Goal: Task Accomplishment & Management: Complete application form

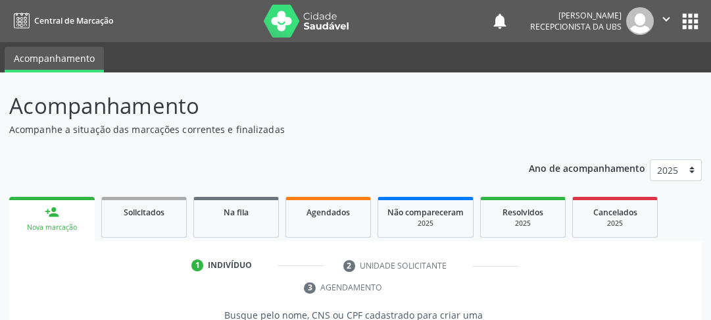
scroll to position [222, 0]
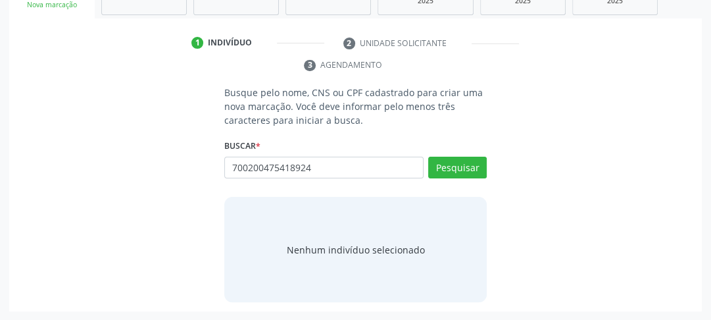
click at [423, 166] on input "700200475418924" at bounding box center [323, 167] width 199 height 22
type input "700200475418924"
click at [431, 172] on button "Pesquisar" at bounding box center [457, 167] width 59 height 22
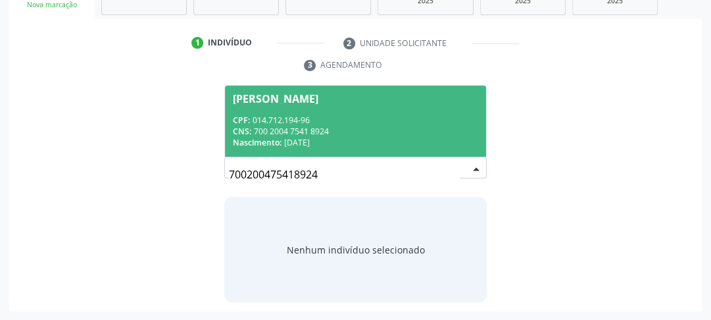
click at [334, 131] on div "CNS: 700 2004 7541 8924" at bounding box center [355, 131] width 245 height 11
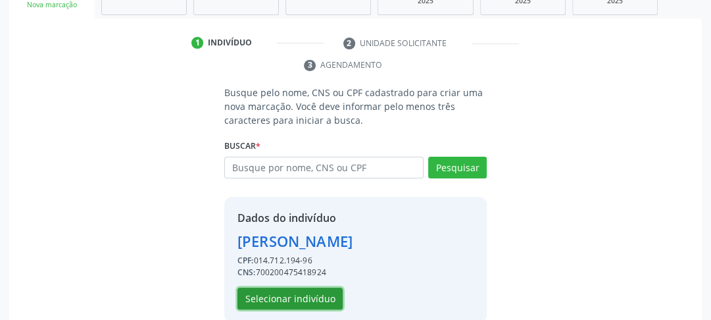
click at [272, 295] on button "Selecionar indivíduo" at bounding box center [289, 298] width 105 height 22
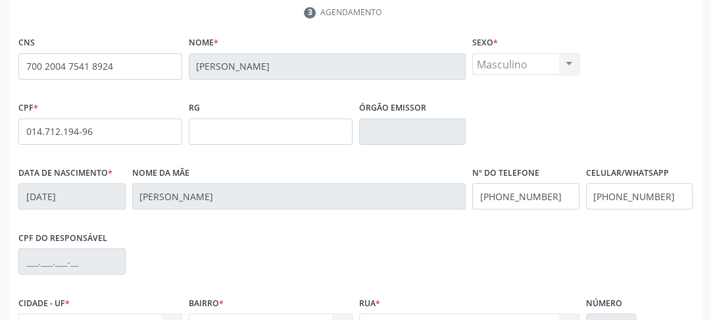
scroll to position [415, 0]
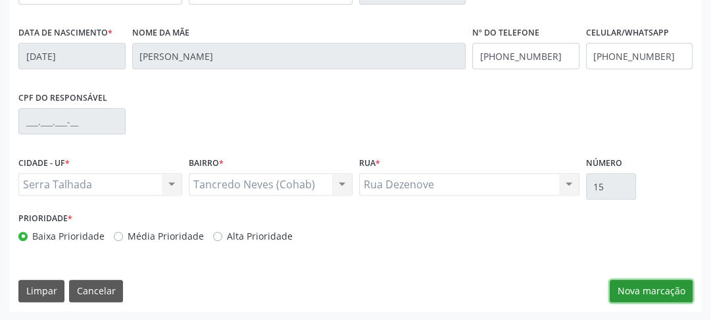
click at [661, 289] on button "Nova marcação" at bounding box center [650, 290] width 83 height 22
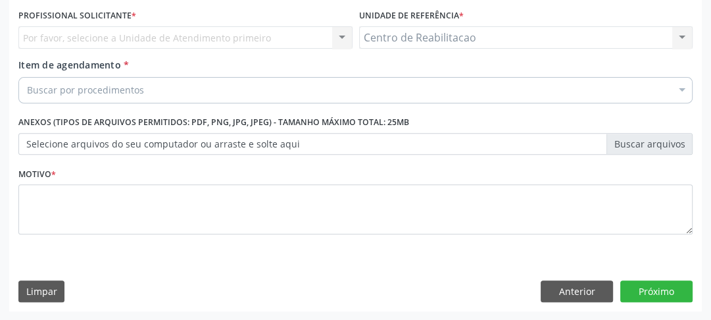
scroll to position [195, 0]
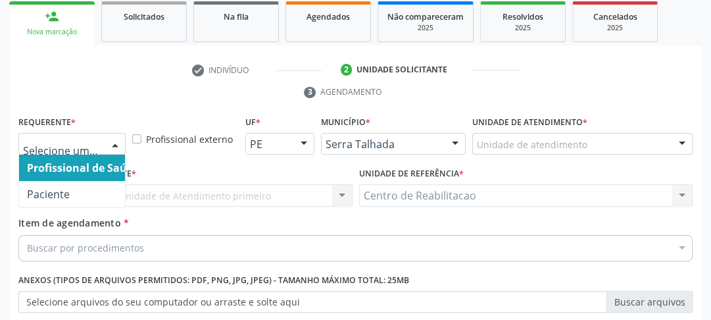
click at [43, 133] on div at bounding box center [71, 144] width 107 height 22
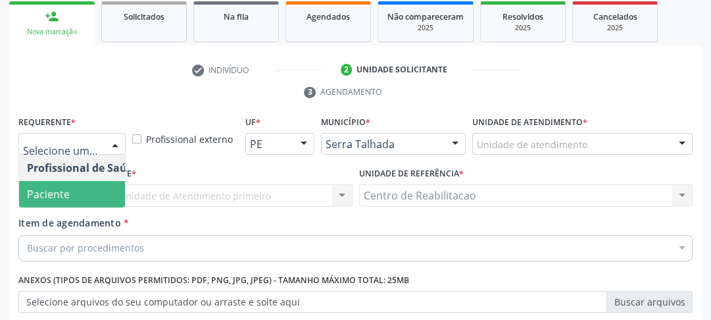
click at [40, 193] on span "Paciente" at bounding box center [48, 194] width 43 height 14
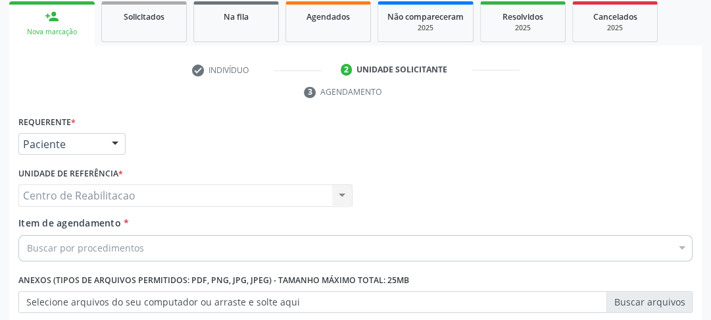
scroll to position [248, 0]
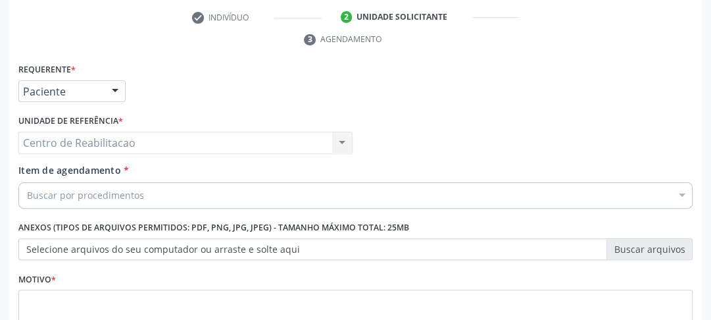
click at [62, 145] on div "Centro de Reabilitacao Centro de Reabilitacao Nenhum resultado encontrado para:…" at bounding box center [185, 142] width 334 height 22
click at [58, 182] on div "Buscar por procedimentos" at bounding box center [355, 195] width 674 height 26
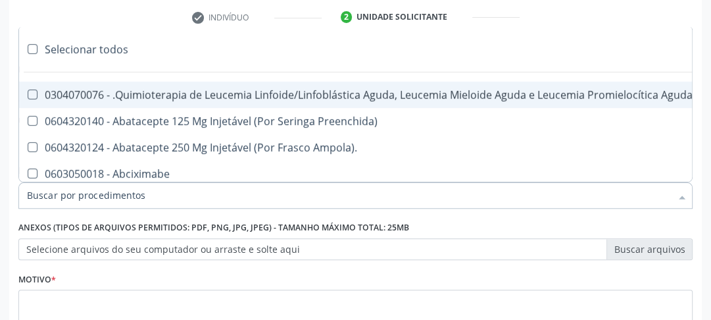
click at [55, 191] on input "Item de agendamento *" at bounding box center [349, 195] width 644 height 26
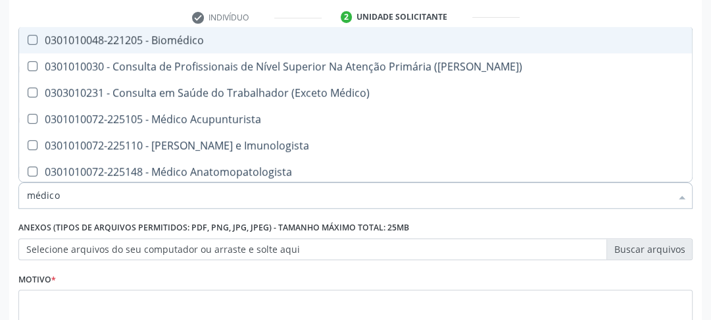
type input "médico o"
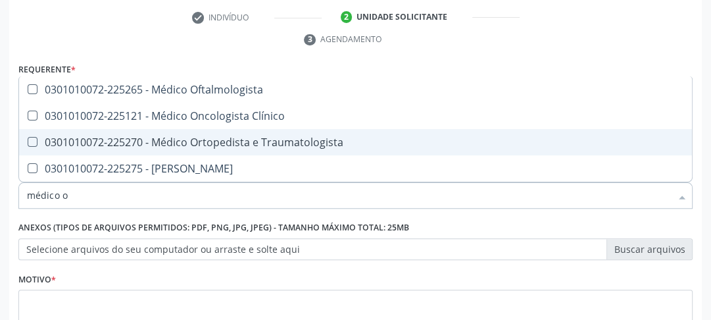
click at [36, 142] on Traumatologista at bounding box center [33, 142] width 10 height 10
click at [28, 142] on Traumatologista "checkbox" at bounding box center [23, 141] width 9 height 9
checkbox Traumatologista "true"
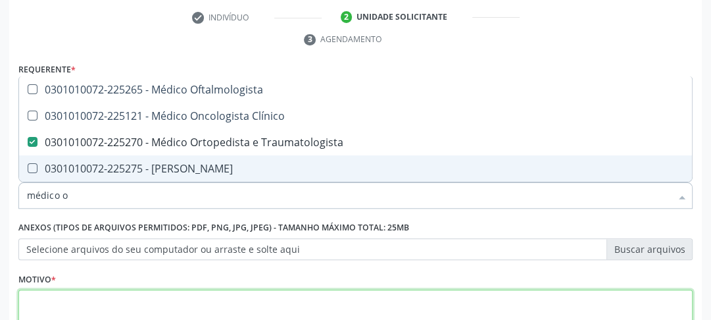
click at [82, 299] on textarea at bounding box center [355, 314] width 674 height 50
checkbox Clínico "true"
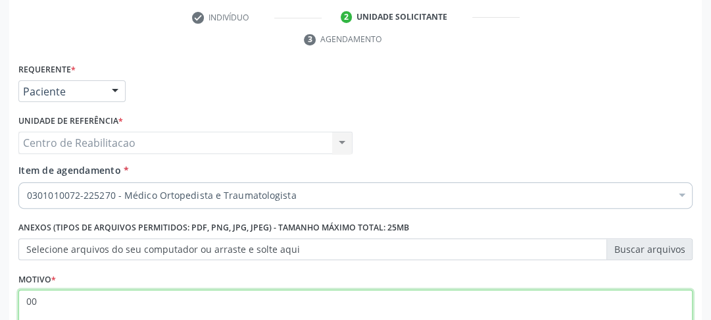
scroll to position [353, 0]
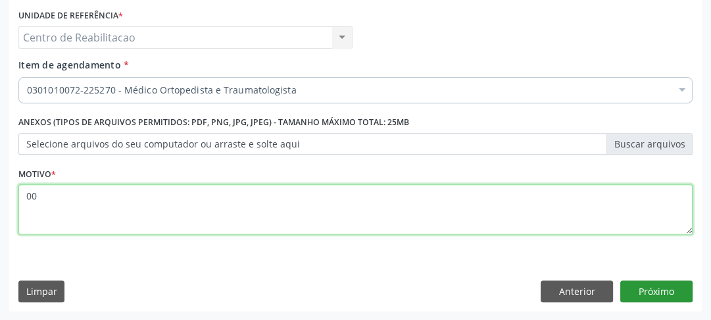
type textarea "00"
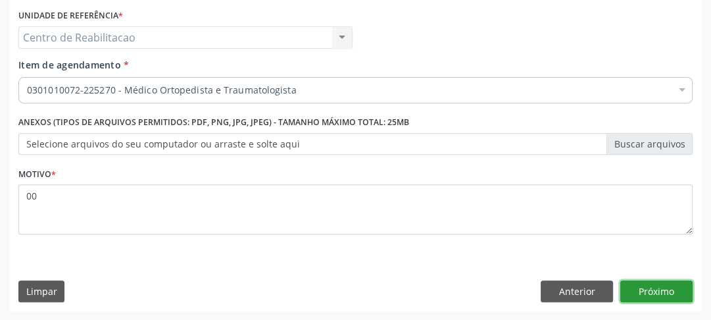
click at [650, 293] on button "Próximo" at bounding box center [656, 291] width 72 height 22
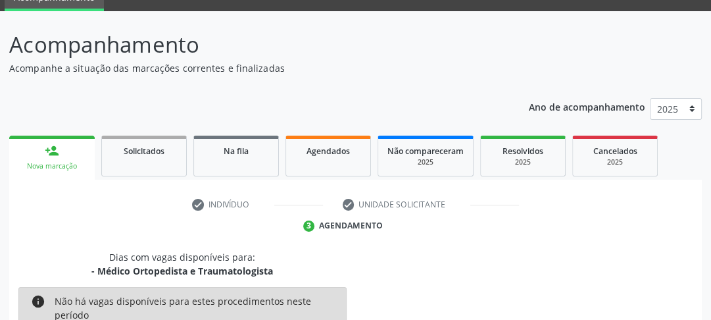
scroll to position [114, 0]
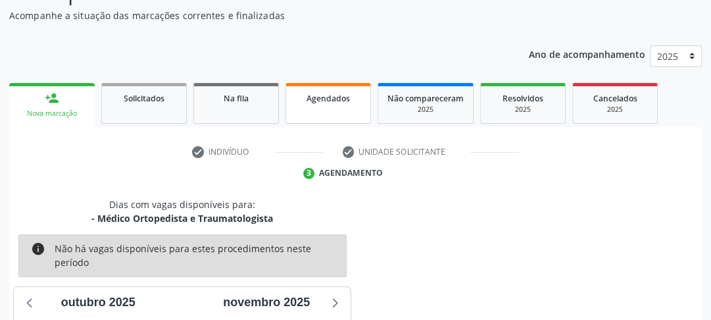
click at [322, 107] on link "Agendados" at bounding box center [327, 103] width 85 height 41
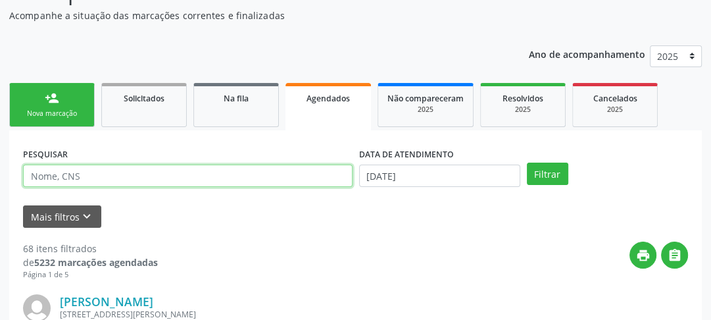
click at [120, 178] on input "text" at bounding box center [187, 175] width 329 height 22
type input "704806540438044"
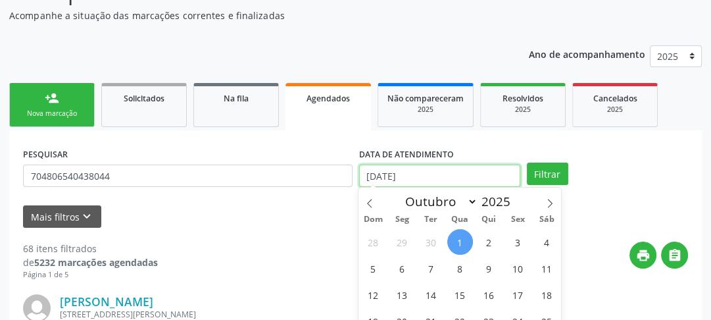
click at [431, 179] on input "[DATE]" at bounding box center [439, 175] width 161 height 22
click at [400, 275] on span "6" at bounding box center [402, 268] width 26 height 26
type input "[DATE]"
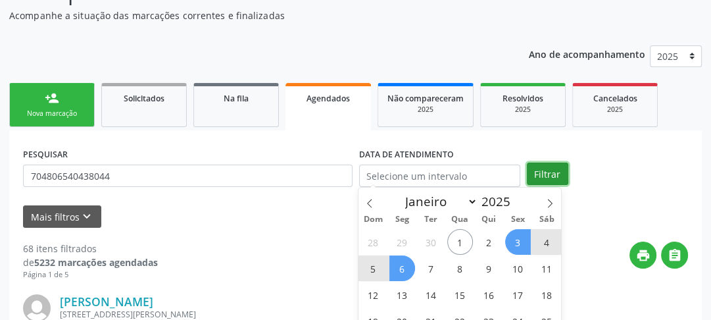
click at [548, 168] on button "Filtrar" at bounding box center [547, 173] width 41 height 22
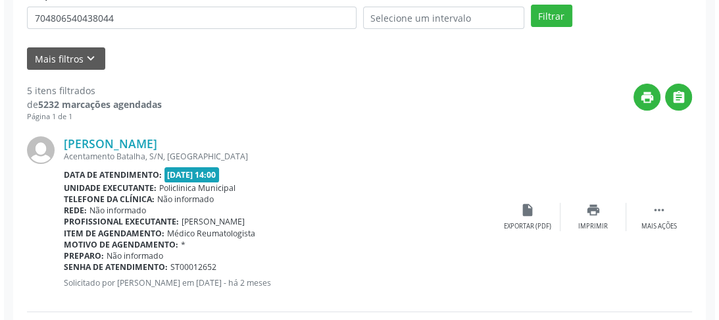
scroll to position [324, 0]
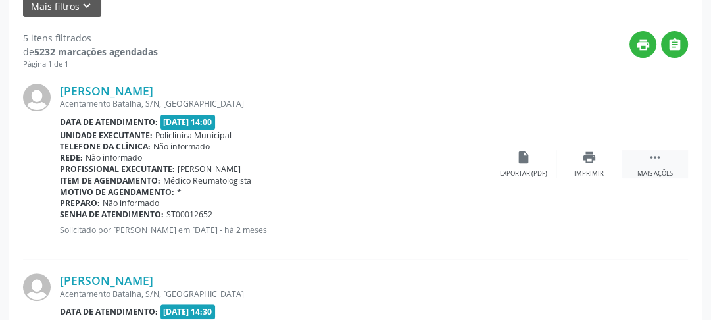
click at [653, 151] on icon "" at bounding box center [655, 157] width 14 height 14
click at [520, 163] on icon "cancel" at bounding box center [523, 157] width 14 height 14
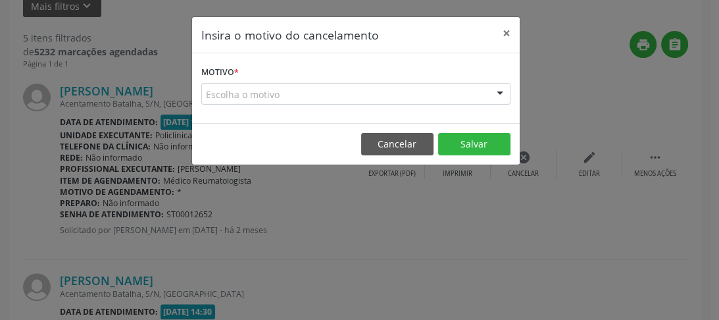
click at [373, 97] on div "Escolha o motivo" at bounding box center [355, 94] width 309 height 22
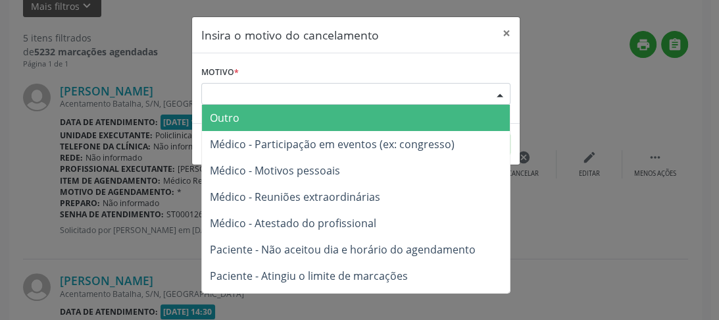
click at [297, 114] on span "Outro" at bounding box center [356, 118] width 308 height 26
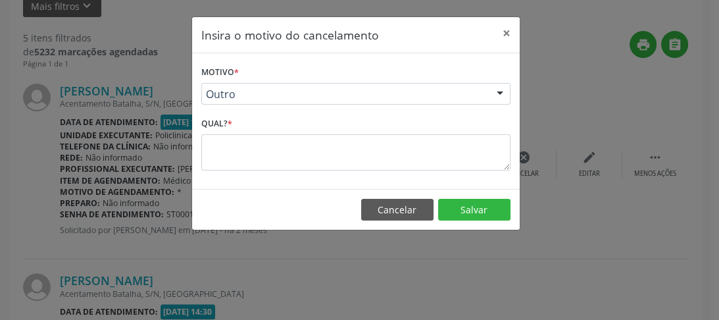
click at [264, 171] on div "Motivo * Outro Outro Médico - Participação em eventos (ex: congresso) Médico - …" at bounding box center [355, 120] width 327 height 135
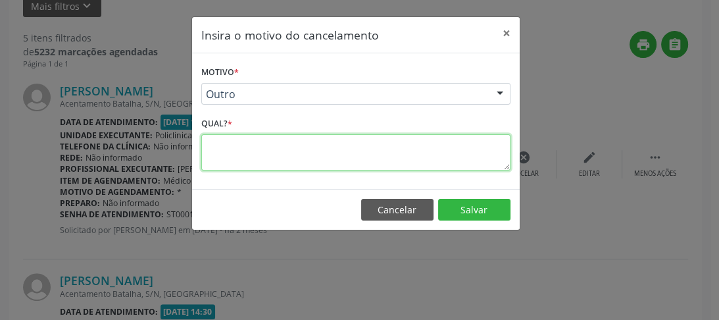
click at [266, 158] on textarea at bounding box center [355, 152] width 309 height 36
type textarea "00"
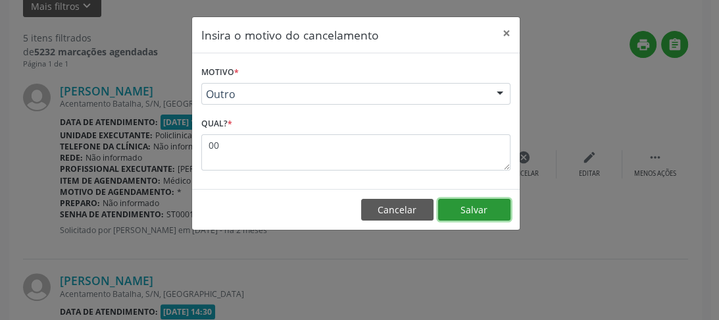
click at [465, 212] on button "Salvar" at bounding box center [474, 210] width 72 height 22
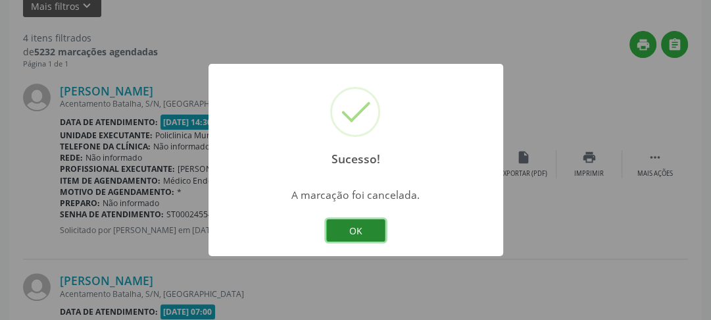
click at [359, 226] on button "OK" at bounding box center [355, 230] width 59 height 22
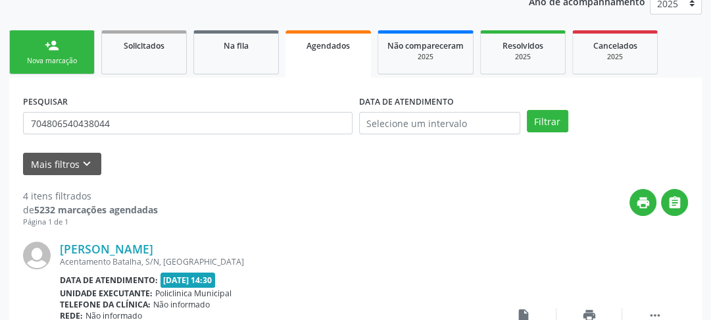
scroll to position [114, 0]
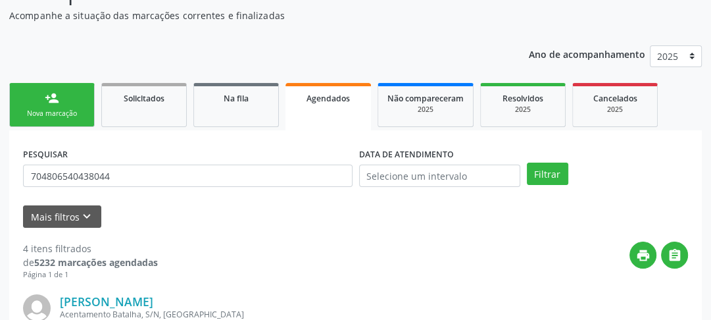
click at [39, 108] on div "Nova marcação" at bounding box center [52, 113] width 66 height 10
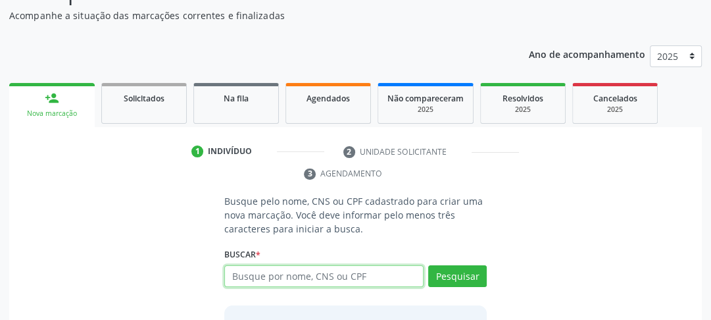
click at [258, 283] on input "text" at bounding box center [323, 276] width 199 height 22
type input "700200475418924"
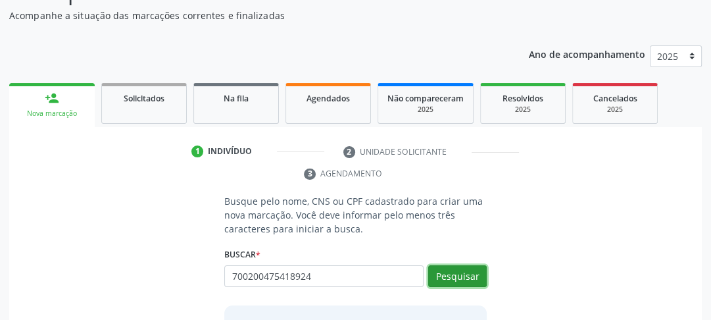
click at [447, 279] on button "Pesquisar" at bounding box center [457, 276] width 59 height 22
type input "700200475418924"
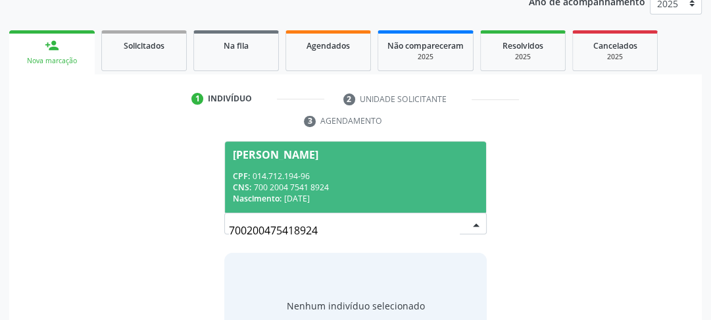
scroll to position [219, 0]
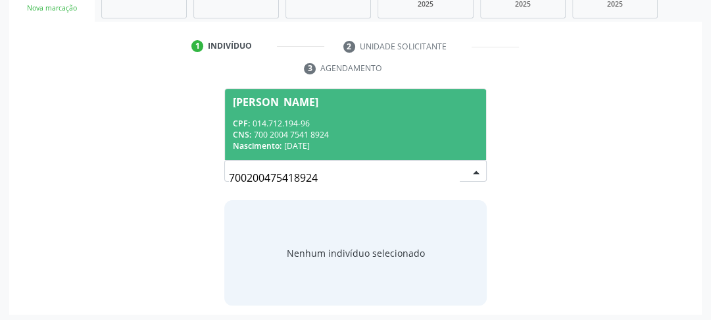
click at [313, 137] on div "CNS: 700 2004 7541 8924" at bounding box center [355, 134] width 245 height 11
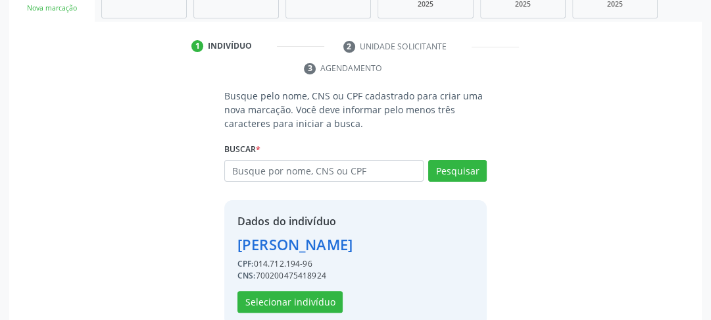
scroll to position [243, 0]
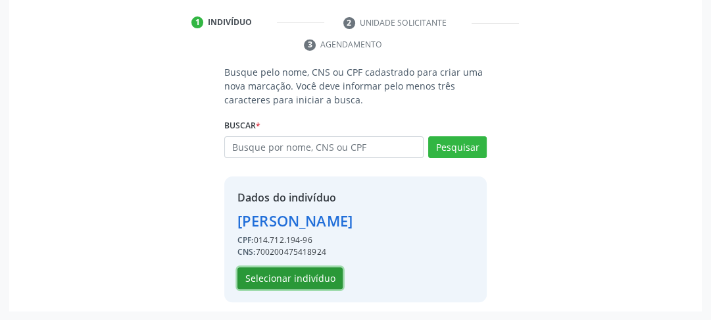
click at [297, 283] on button "Selecionar indivíduo" at bounding box center [289, 278] width 105 height 22
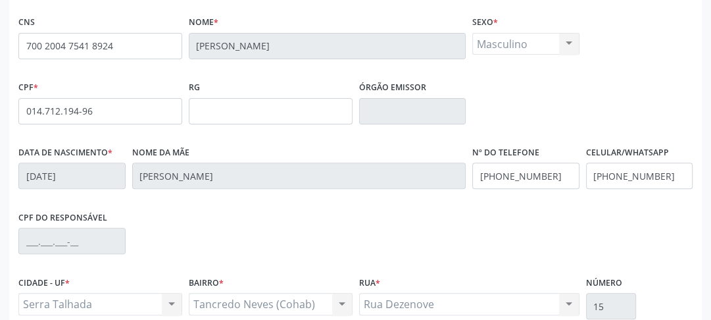
scroll to position [415, 0]
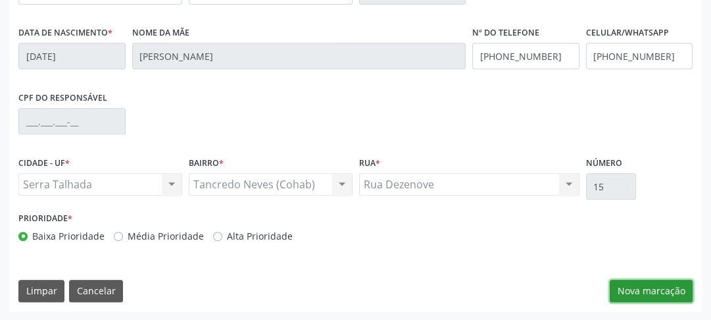
click at [665, 295] on button "Nova marcação" at bounding box center [650, 290] width 83 height 22
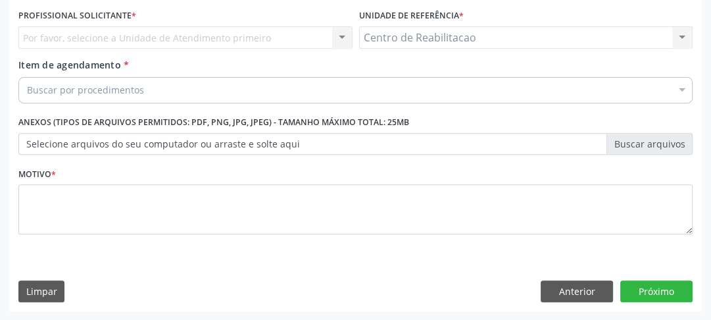
scroll to position [195, 0]
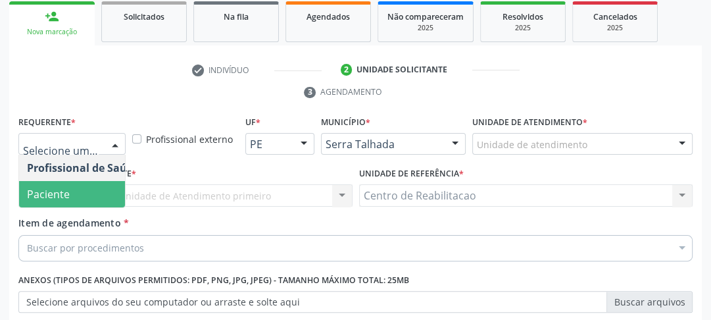
click at [66, 187] on span "Paciente" at bounding box center [48, 194] width 43 height 14
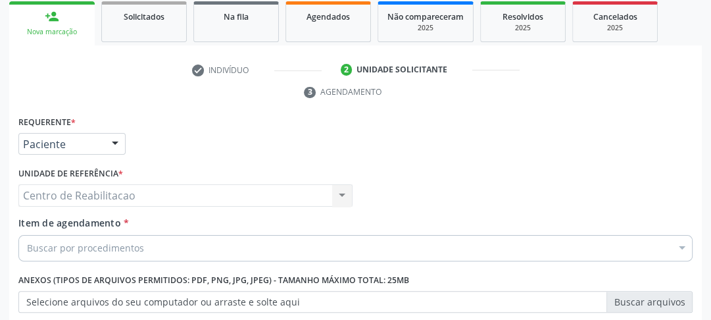
scroll to position [248, 0]
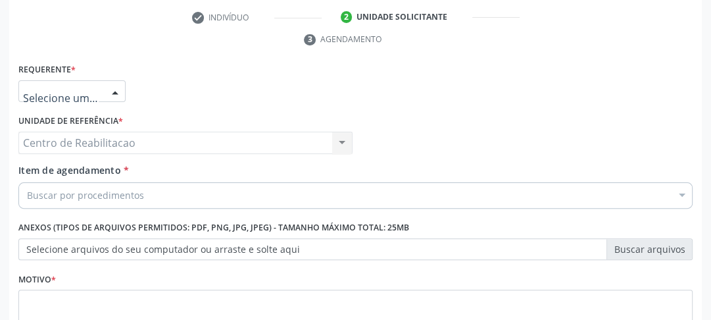
click at [66, 100] on div at bounding box center [71, 91] width 107 height 22
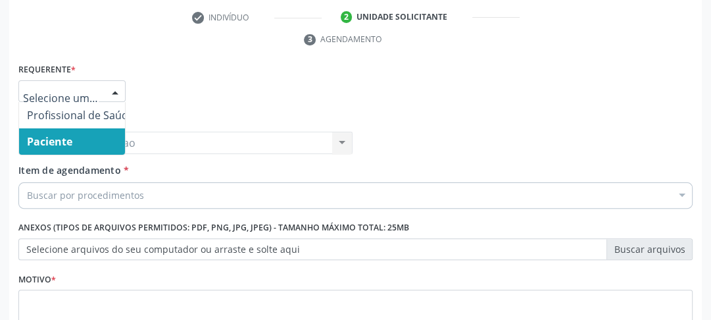
click at [73, 90] on input "text" at bounding box center [61, 98] width 76 height 26
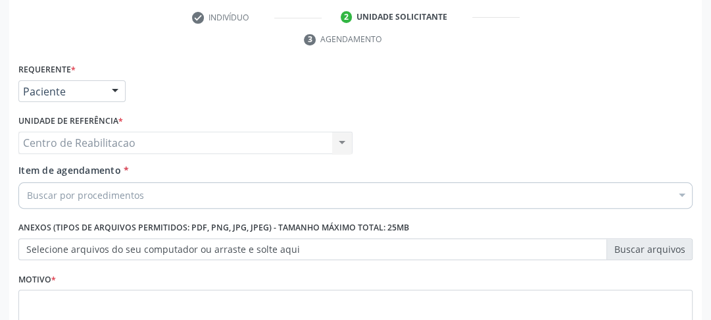
click at [183, 116] on div "Unidade de referência * Centro de Reabilitacao Centro de Reabilitacao Nenhum re…" at bounding box center [185, 132] width 334 height 42
click at [90, 142] on div "Centro de Reabilitacao Centro de Reabilitacao Nenhum resultado encontrado para:…" at bounding box center [185, 142] width 334 height 22
click at [124, 202] on div "Buscar por procedimentos" at bounding box center [355, 195] width 674 height 26
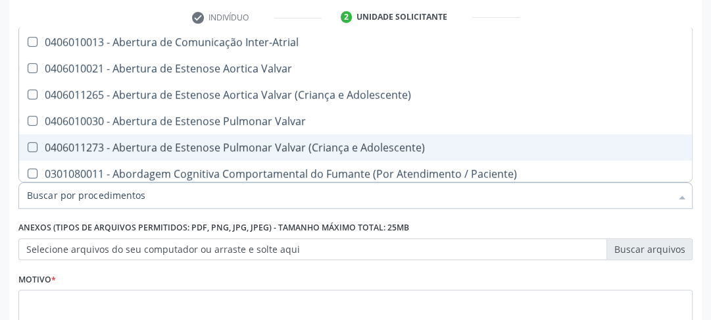
scroll to position [0, 0]
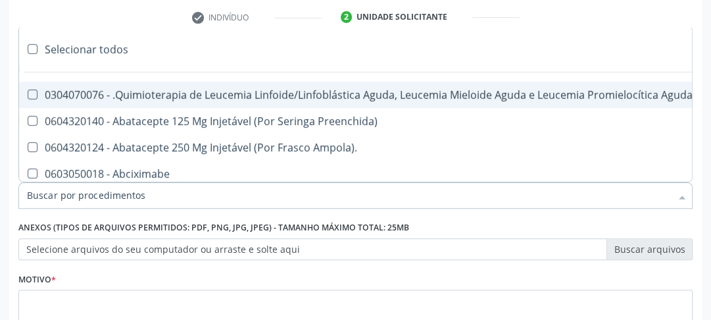
click at [310, 39] on div "Selecionar todos" at bounding box center [538, 49] width 1039 height 26
checkbox input "true"
checkbox Manutenção "true"
checkbox Preenchida\) "true"
checkbox Ampola\)\ "true"
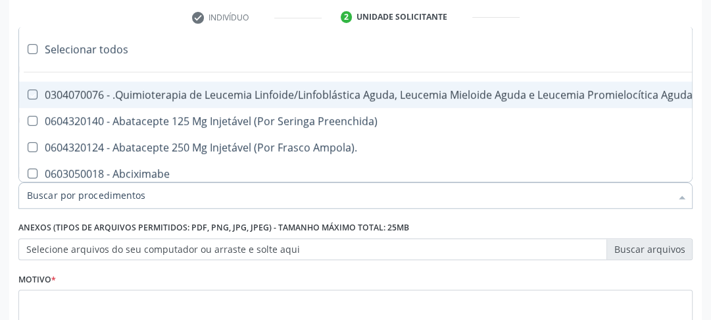
checkbox Abciximabe "true"
checkbox Inter-Atrial "true"
checkbox Valvar "true"
checkbox Adolescente\) "true"
checkbox Valvar "true"
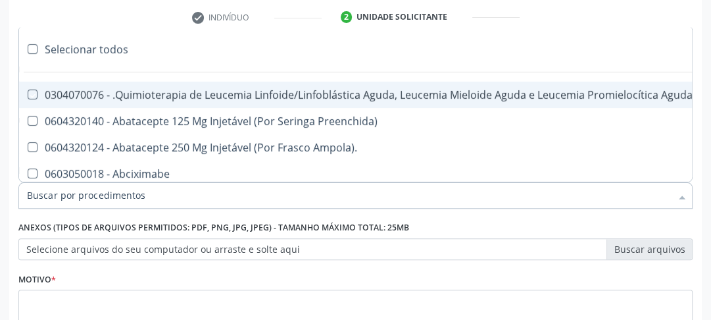
checkbox Adolescente\) "true"
checkbox Paciente\) "true"
checkbox Dente\) "true"
checkbox Comprimido\) "true"
checkbox \(Dornic\) "true"
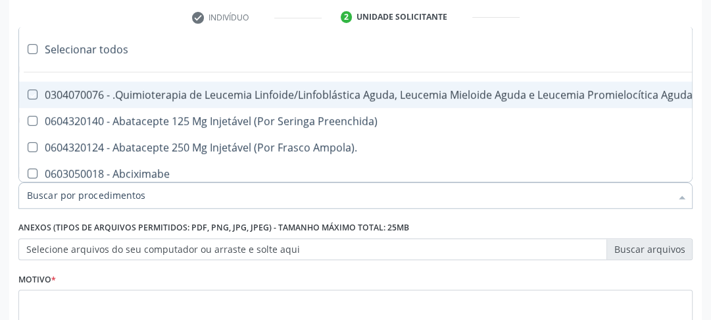
checkbox Capsula\) "true"
checkbox Psicossocial "true"
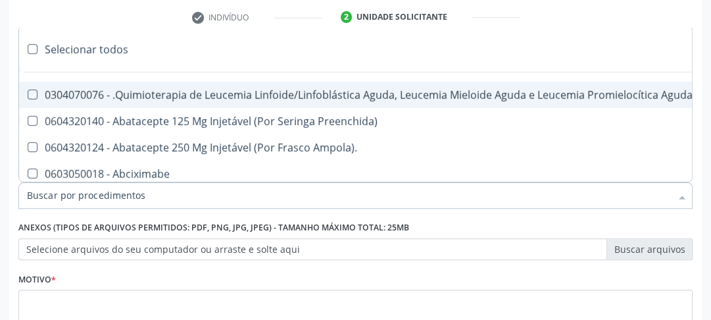
checkbox Risco "true"
checkbox Lei "true"
checkbox Psicossocial "true"
checkbox Diálise "true"
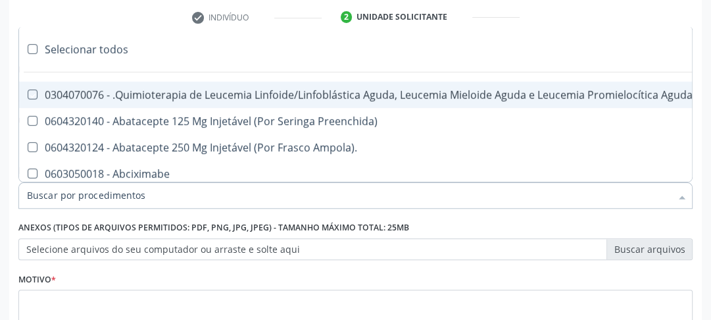
checkbox Reabilitação "true"
checkbox Reabilitacao "true"
checkbox \(Uai\)\ "true"
checkbox Fígado "true"
checkbox Pulmão "true"
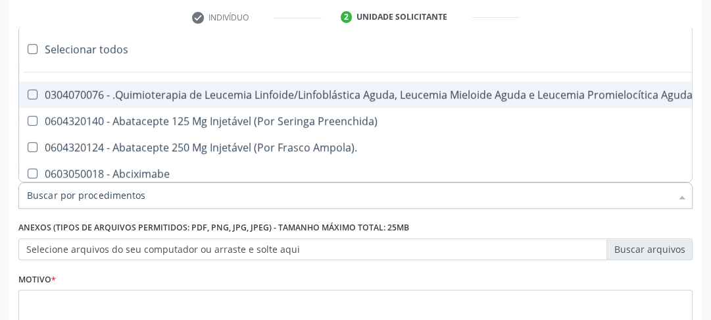
checkbox Rim "true"
checkbox Coclear "true"
checkbox Queimado "true"
checkbox Bilateral "true"
checkbox Queimado "true"
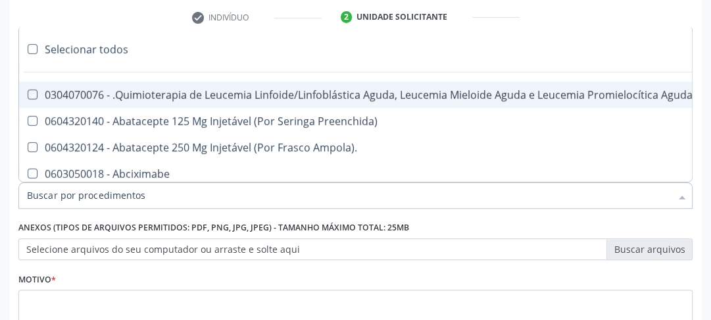
checkbox Trabalho "true"
checkbox Coração "true"
checkbox Cornea "true"
checkbox Fígado "true"
checkbox Aparentado "true"
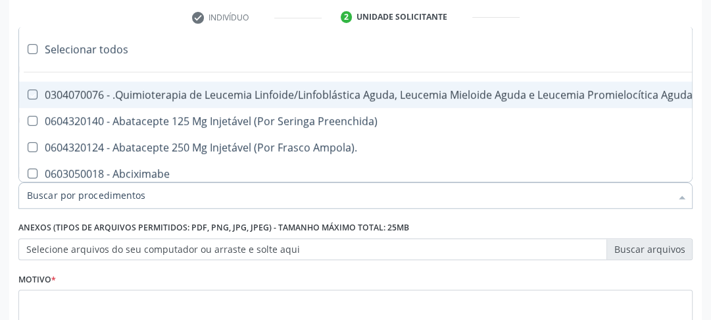
checkbox Aparentado "true"
checkbox Autogênico "true"
checkbox Pulmão "true"
checkbox Pâncreas "true"
checkbox Rim "true"
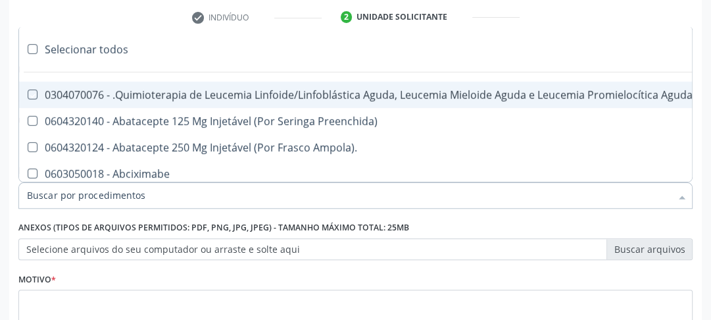
checkbox Multiprofissional "true"
checkbox Fenilcetonúria "true"
checkbox Cística "true"
checkbox Hemoglobinopatias "true"
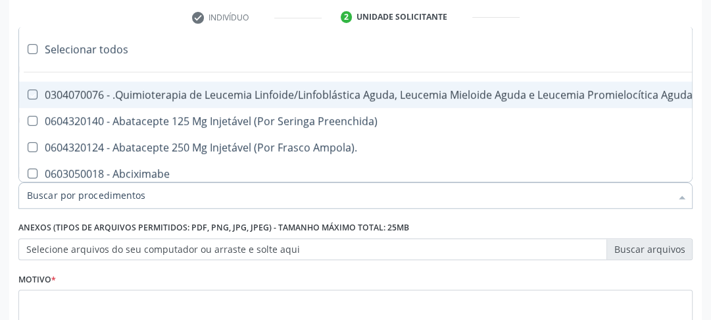
checkbox Congênito "true"
checkbox Coclear "true"
checkbox Osso "true"
checkbox Alternativa "true"
checkbox Terapeutica\) "true"
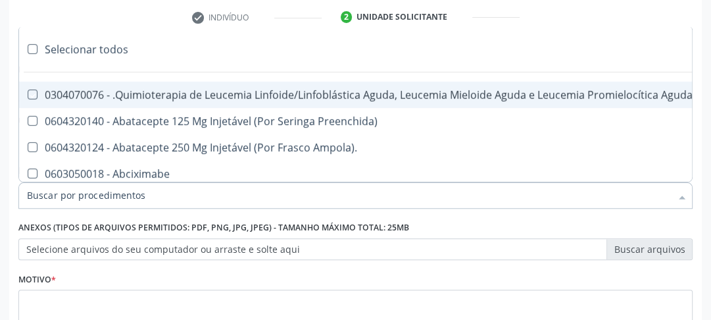
checkbox Nutricional "true"
checkbox Bloco "true"
checkbox Coração "true"
checkbox Fígado "true"
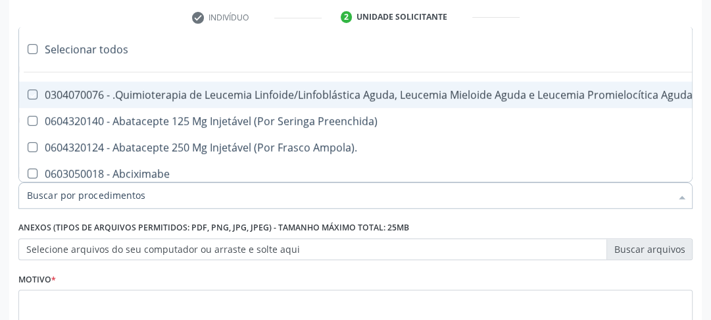
checkbox Pulmão "true"
checkbox Pâncreas "true"
checkbox Rim "true"
checkbox \(Uaa\)\ "true"
checkbox Terapêuticas\)\ "true"
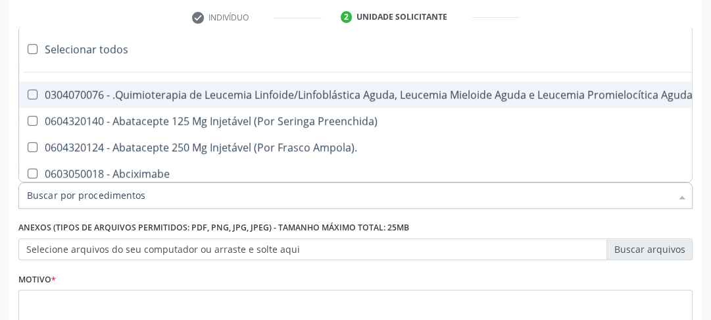
checkbox Psicossocial "true"
checkbox Complicada "true"
checkbox Tonometria "true"
checkbox Paciente\/Mês "true"
checkbox Biotinidase "true"
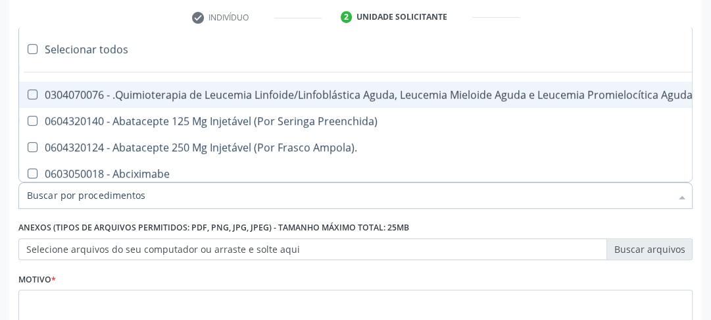
checkbox Congênita\ "true"
checkbox Clínico "true"
checkbox Pós-Operatório "true"
checkbox Trabalho "true"
checkbox Genético "true"
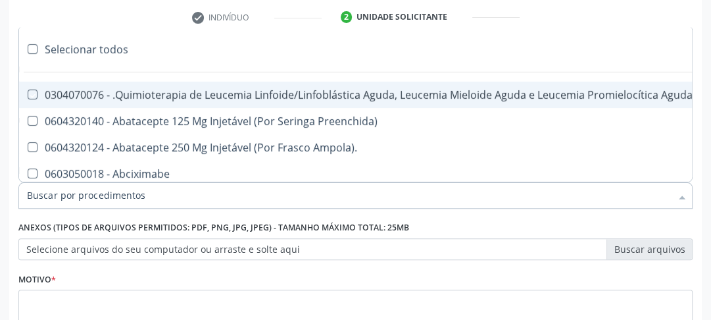
checkbox Preenchida\) "true"
checkbox A\) "true"
checkbox Ampola\) "true"
checkbox Preenchida\) "true"
checkbox B\) "true"
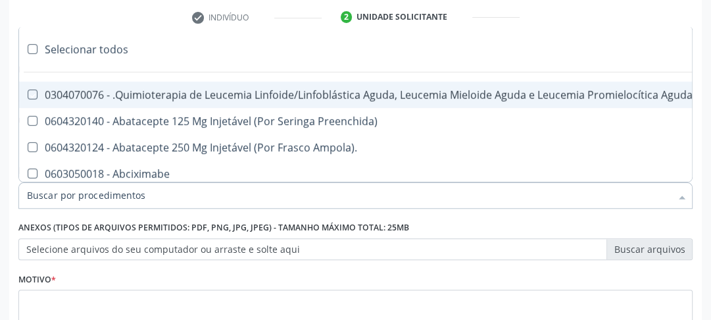
checkbox Rodas "true"
checkbox Quadril "true"
checkbox Tronco "true"
checkbox Locomoção "true"
checkbox Oftalmológica "true"
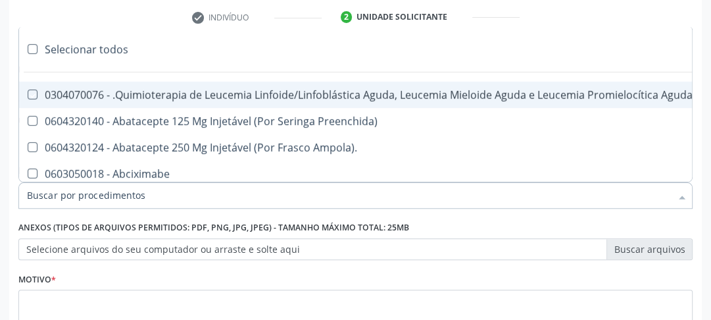
checkbox Ortopédica "true"
checkbox Dentária "true"
checkbox Rodas "true"
checkbox Adenograma "true"
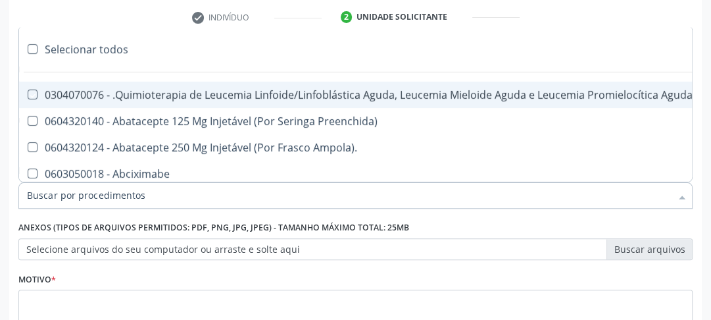
checkbox Adenoidectomia "true"
checkbox Deficiência "true"
checkbox Crianças "true"
checkbox I\) "true"
checkbox Especializada\ "true"
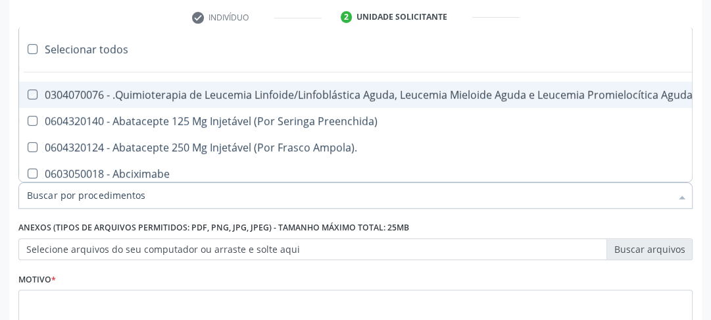
checkbox Medicamento\(S\) "true"
checkbox Parenteral\) "true"
checkbox Endovenosa "true"
checkbox Intramuscular "true"
checkbox Oral "true"
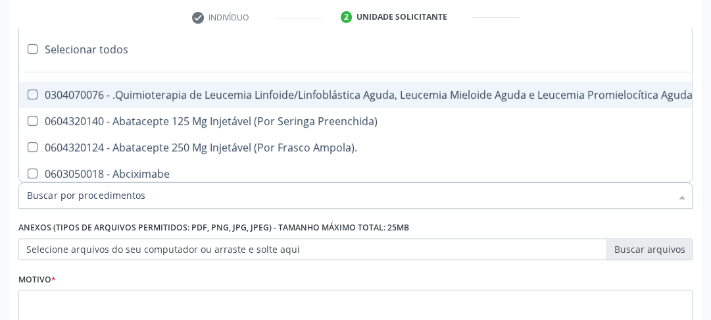
checkbox \(Sc\) "true"
checkbox Sífilis "true"
checkbox A "true"
checkbox Terapeutica "true"
checkbox Arterial "true"
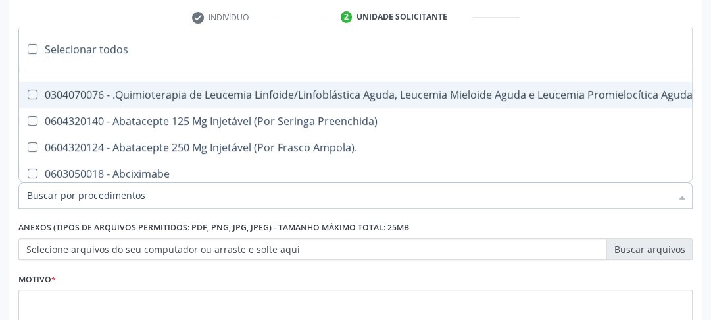
checkbox Temperatura "true"
checkbox Transeptal "true"
checkbox Cnrac\) "true"
checkbox Paciente "true"
checkbox Cnrac\) "true"
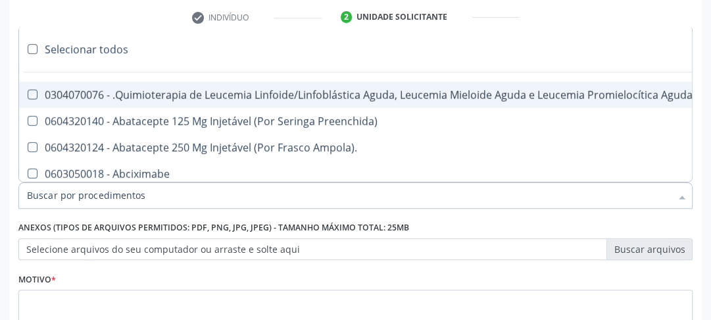
checkbox S\/Pernoite "true"
checkbox Pernoite "true"
checkbox Acompanhante "true"
checkbox Agudizadas "true"
checkbox Oclusal "true"
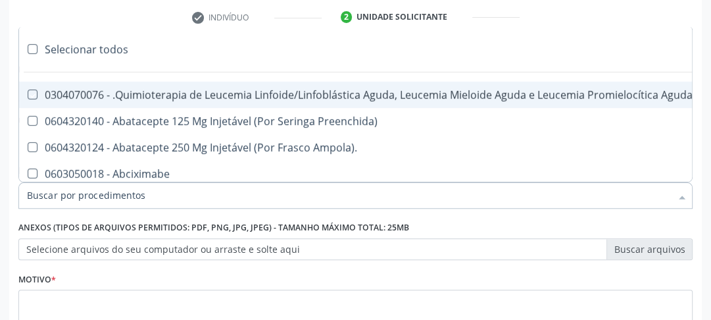
checkbox Vaginal "true"
checkbox Ml\) "true"
checkbox Hepático "true"
checkbox Angiografico\) "true"
checkbox Craniano "true"
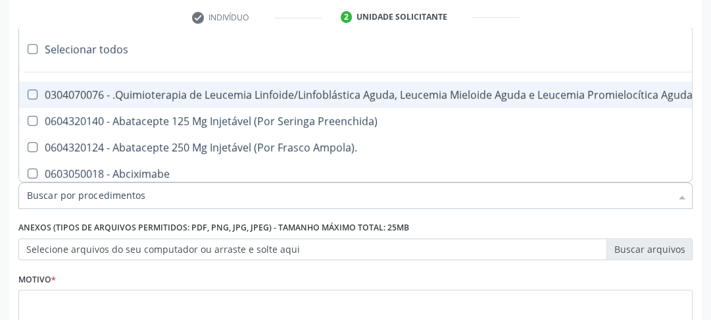
checkbox Ml\) "true"
checkbox Injetável "true"
checkbox Capsula\) "true"
checkbox Ampola\) "true"
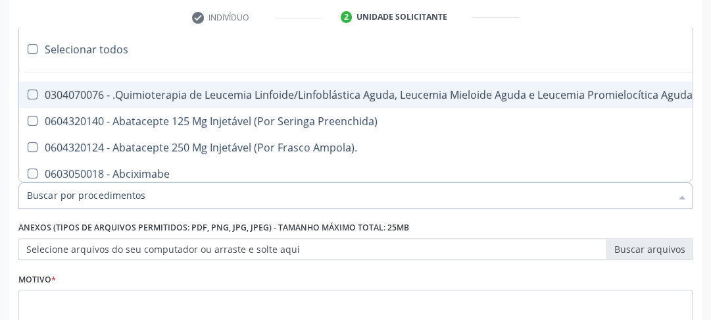
checkbox Ml\) "true"
checkbox Frasco-Ampola\) "true"
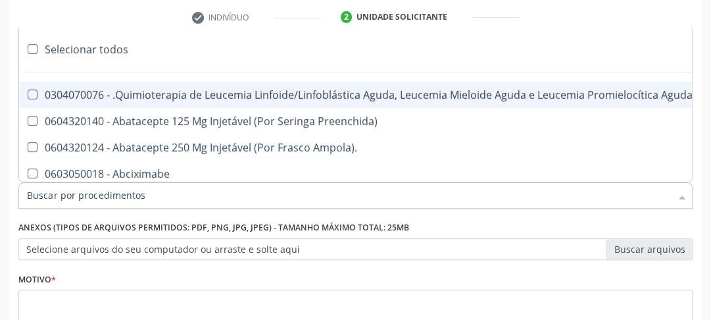
checkbox Frasco-Ampola\) "true"
checkbox Ml\) "true"
checkbox Frasco-Ampola\) "true"
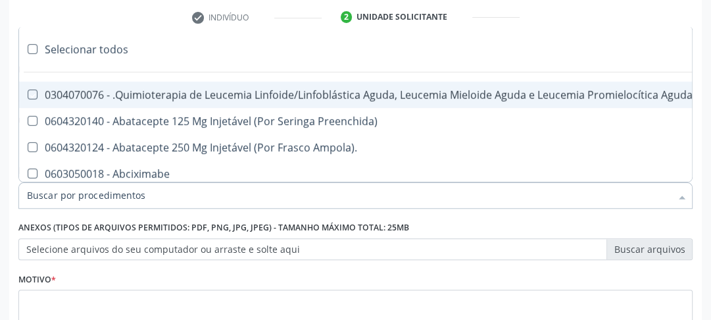
checkbox Ampola\) "true"
checkbox 5Ml\) "true"
checkbox Simples "true"
checkbox Ar "true"
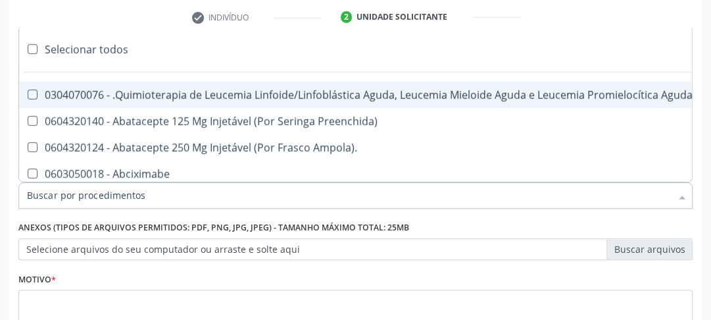
checkbox Miotendinoso "true"
checkbox Pé "true"
checkbox Pé\) "true"
checkbox Columela "true"
checkbox Bucomaxilofacial "true"
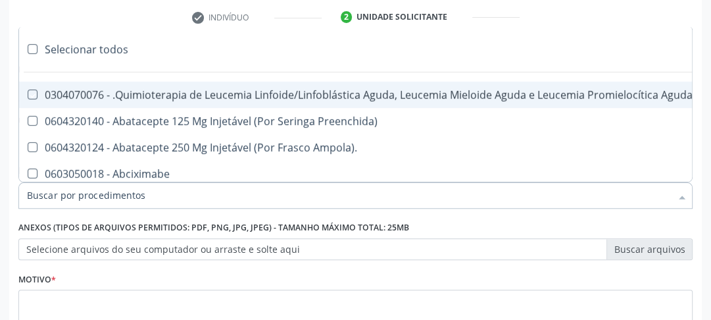
checkbox Especializada "true"
checkbox Ampola\) "true"
checkbox Crâniofacial "true"
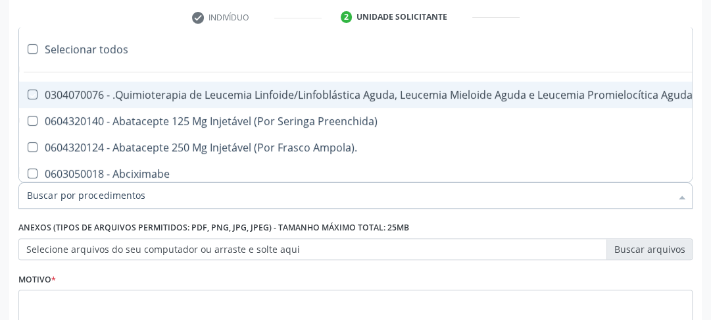
checkbox Comprimido\) "true"
checkbox Revestido\) "true"
checkbox Amigdalectomia "true"
checkbox Adenoidectomia "true"
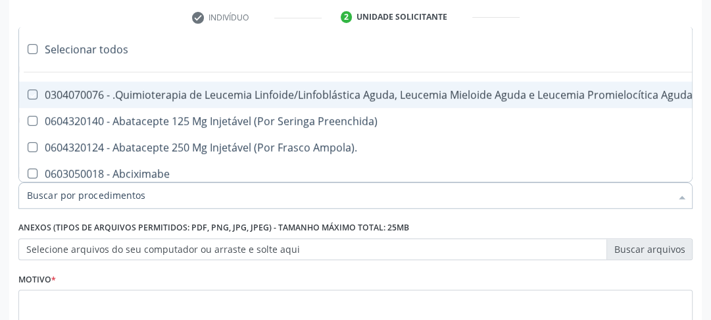
checkbox Amniocentese "true"
checkbox Amnioscopia "true"
checkbox Pulmonares "true"
checkbox Adolescente\) "true"
checkbox Esquerdo "true"
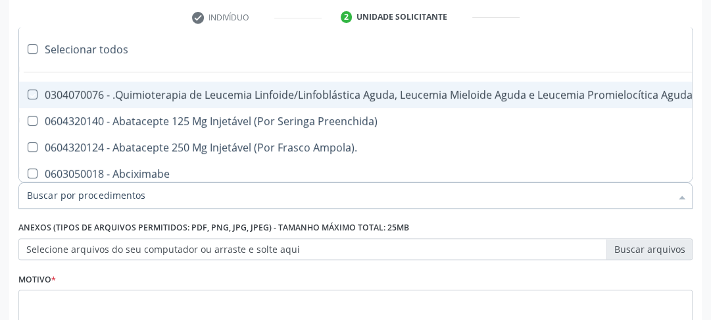
checkbox Adolescente\) "true"
checkbox Inferiores "true"
checkbox Tarso "true"
checkbox Oncologia "true"
checkbox Dedo "true"
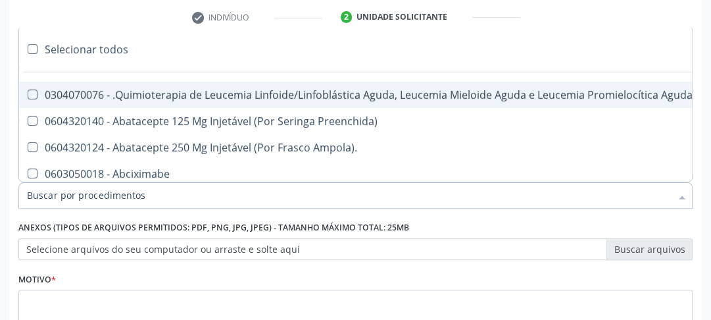
checkbox Oncologia "true"
checkbox Superiores "true"
checkbox Oncologia "true"
checkbox Punho "true"
checkbox Oncologia "true"
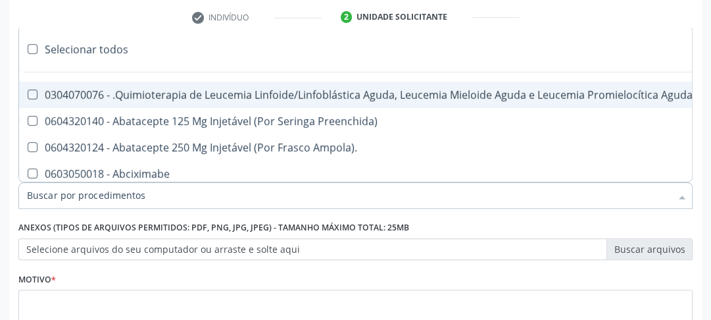
checkbox Reto "true"
checkbox Oncologia "true"
checkbox Pênis "true"
checkbox Oncologia "true"
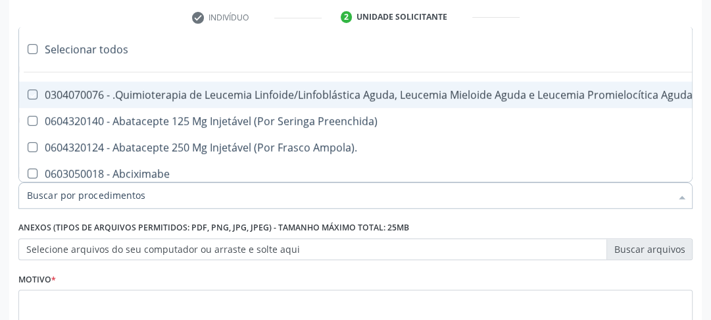
checkbox Normal "true"
checkbox Voz "true"
checkbox Agua "true"
checkbox Solo "true"
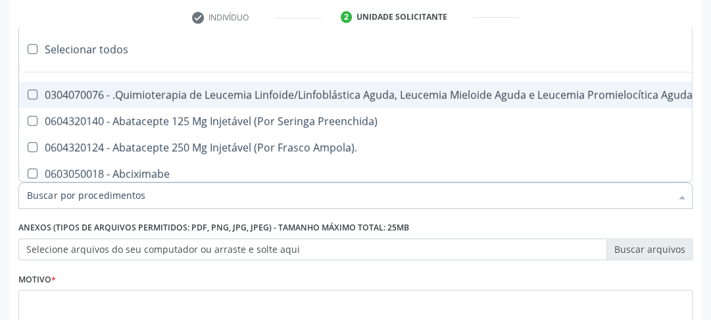
checkbox Urina "true"
checkbox Agua "true"
checkbox Pesados "true"
checkbox Pesticidas "true"
checkbox Bileo-Digestiva "true"
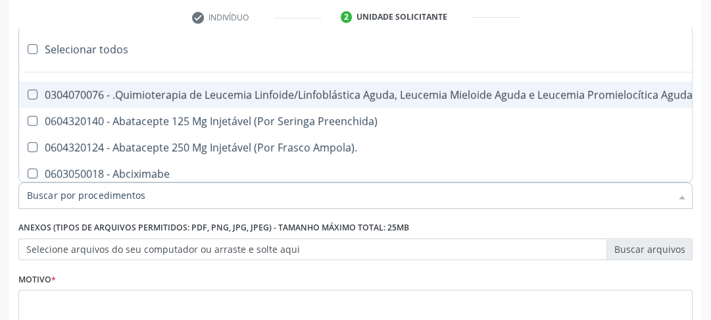
checkbox Oncologia "true"
checkbox Bidirecional "true"
checkbox Adolescente\) "true"
checkbox Total "true"
checkbox Central "true"
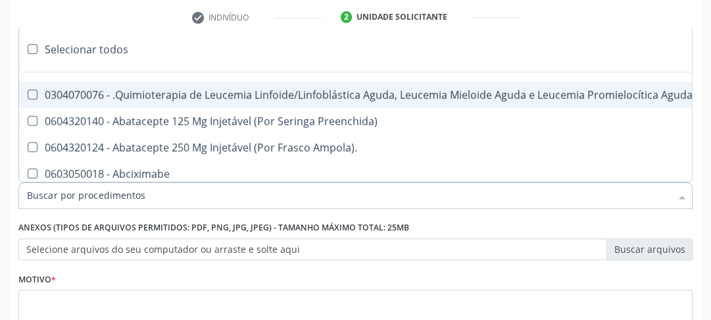
checkbox Linfovenosa "true"
click at [39, 47] on div "Desfazer seleção" at bounding box center [538, 49] width 1039 height 26
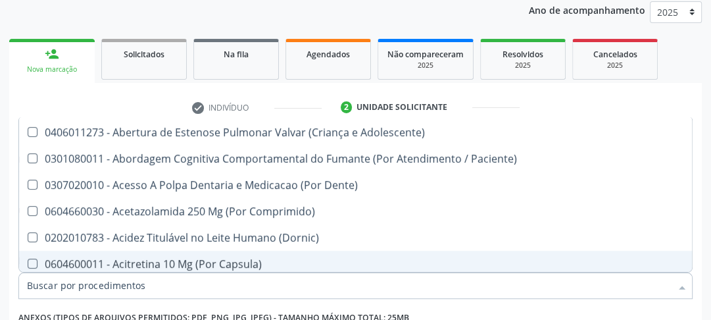
scroll to position [368, 0]
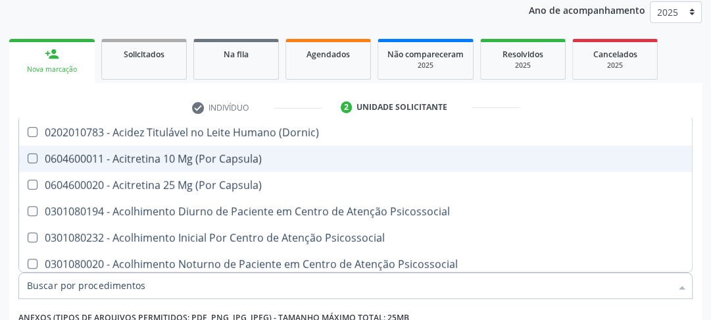
click at [68, 295] on input "Item de agendamento *" at bounding box center [349, 285] width 644 height 26
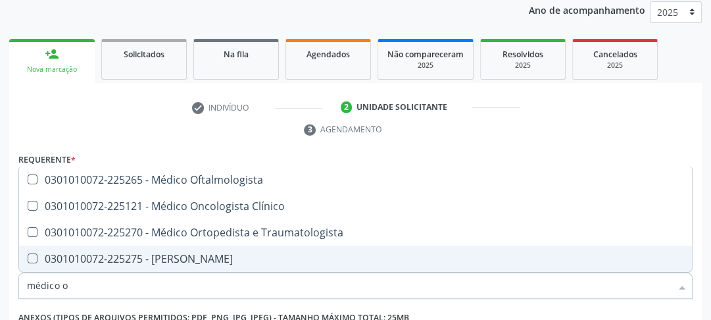
scroll to position [0, 0]
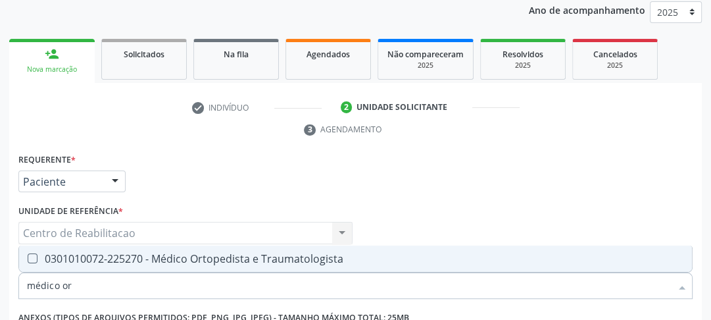
click at [34, 262] on Traumatologista at bounding box center [33, 258] width 10 height 10
click at [28, 262] on Traumatologista "checkbox" at bounding box center [23, 258] width 9 height 9
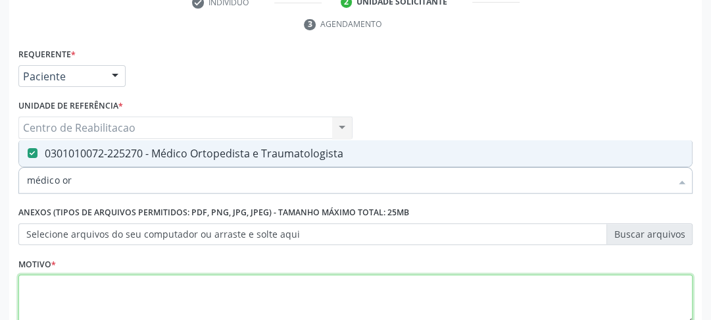
click at [114, 281] on textarea at bounding box center [355, 299] width 674 height 50
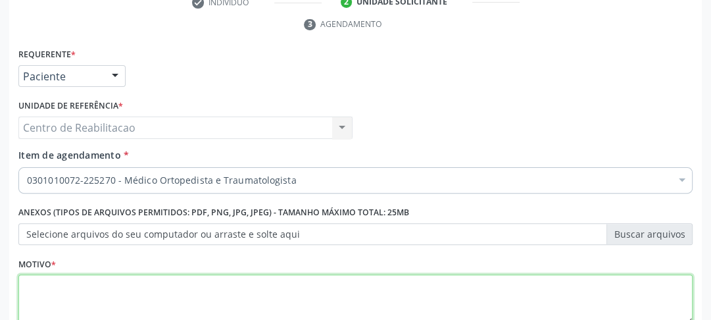
click at [110, 282] on textarea at bounding box center [355, 299] width 674 height 50
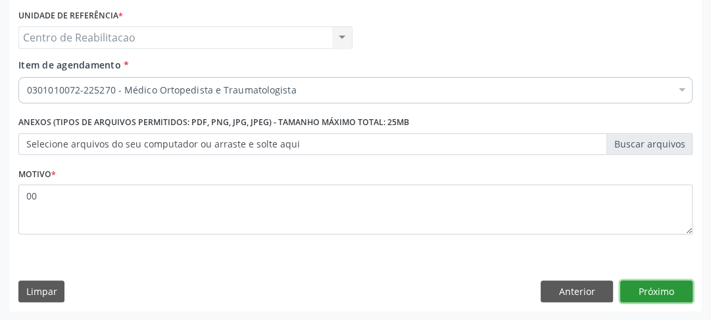
click at [654, 281] on button "Próximo" at bounding box center [656, 291] width 72 height 22
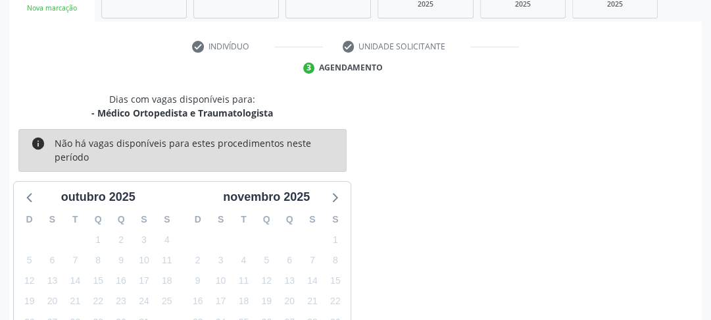
scroll to position [324, 0]
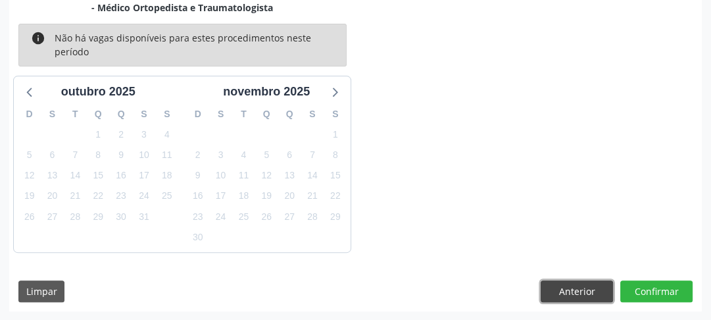
click at [575, 287] on button "Anterior" at bounding box center [576, 291] width 72 height 22
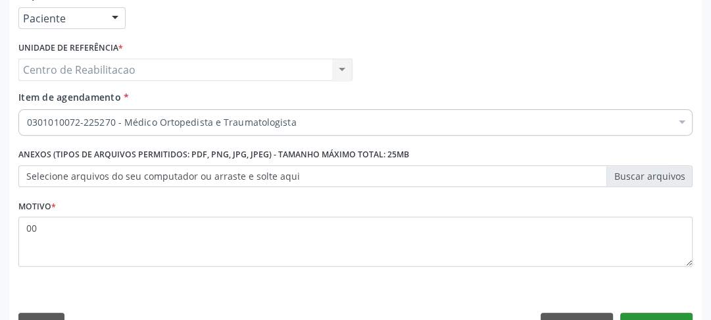
scroll to position [353, 0]
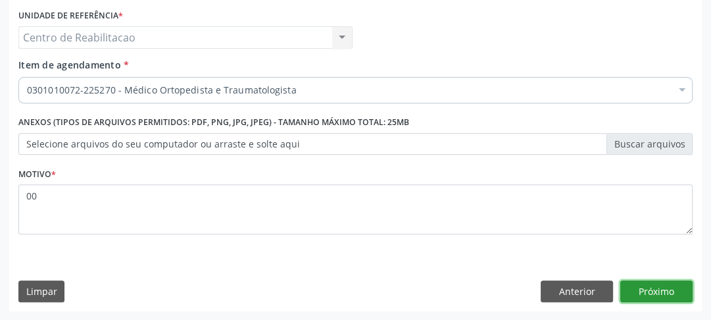
click at [663, 291] on button "Próximo" at bounding box center [656, 291] width 72 height 22
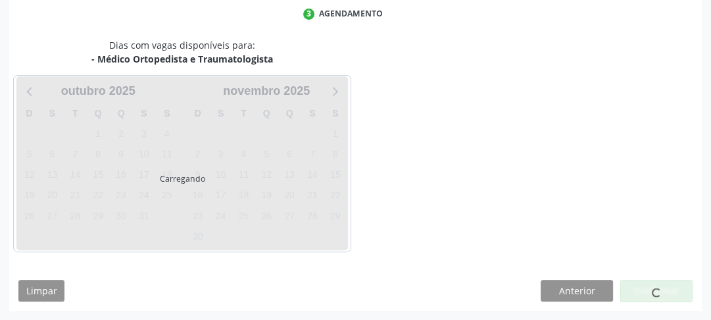
scroll to position [273, 0]
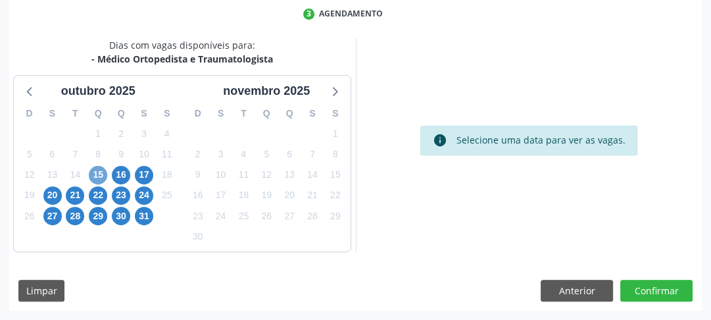
click at [101, 176] on span "15" at bounding box center [98, 175] width 18 height 18
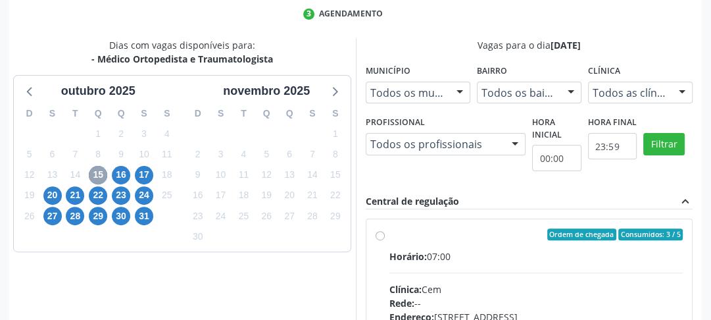
scroll to position [325, 0]
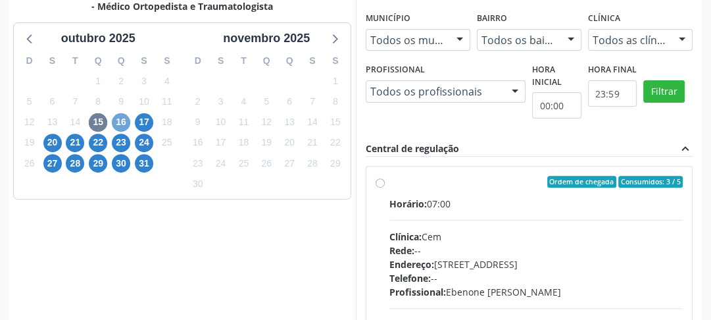
click at [125, 117] on span "16" at bounding box center [121, 122] width 18 height 18
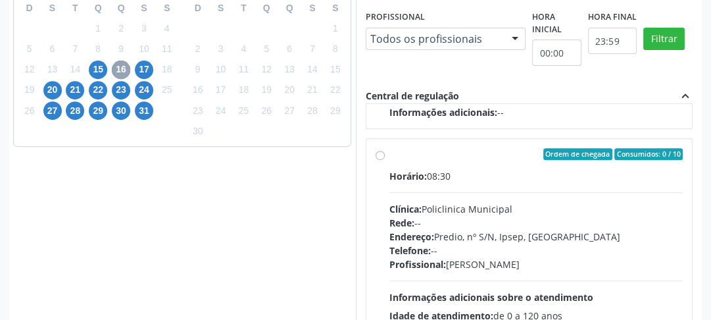
scroll to position [431, 0]
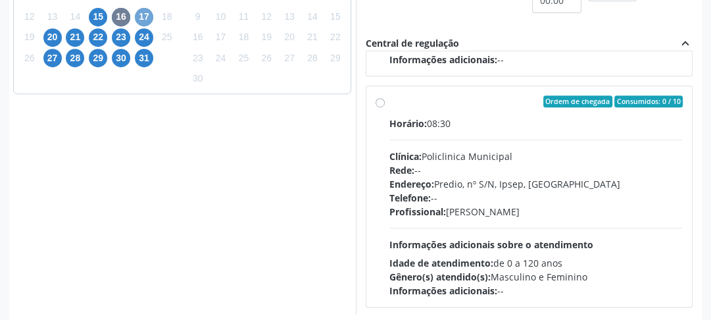
click at [140, 18] on span "17" at bounding box center [144, 17] width 18 height 18
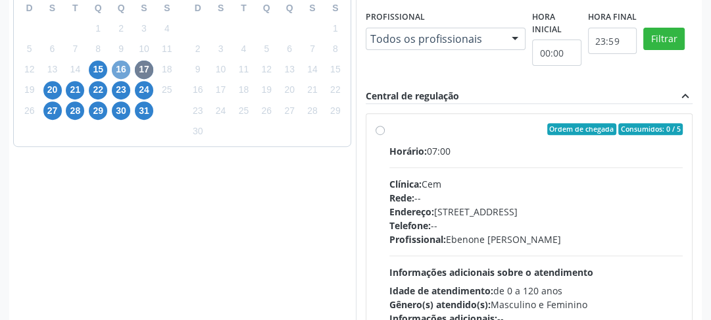
click at [114, 72] on span "16" at bounding box center [121, 69] width 18 height 18
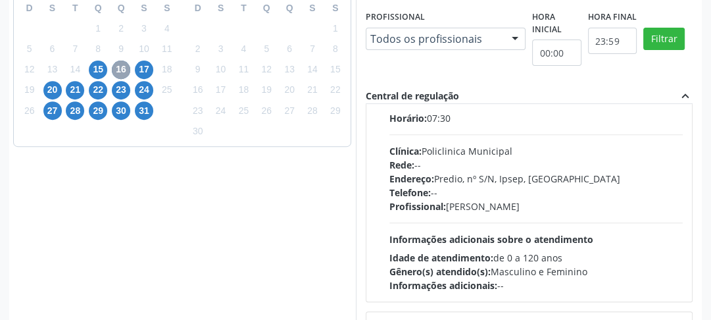
scroll to position [210, 0]
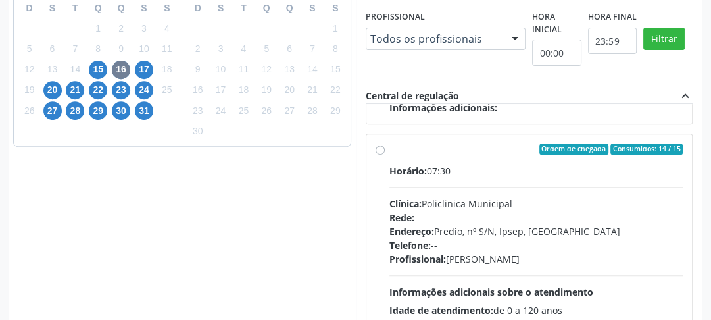
click at [389, 150] on label "Ordem de chegada Consumidos: 14 / 15 Horário: 07:30 Clínica: Policlinica Munici…" at bounding box center [536, 244] width 294 height 202
click at [382, 150] on input "Ordem de chegada Consumidos: 14 / 15 Horário: 07:30 Clínica: Policlinica Munici…" at bounding box center [379, 149] width 9 height 12
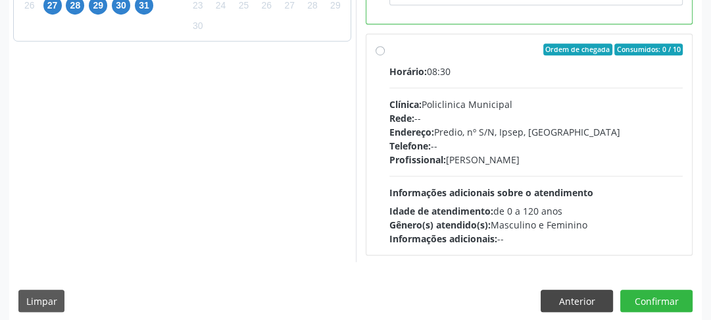
scroll to position [493, 0]
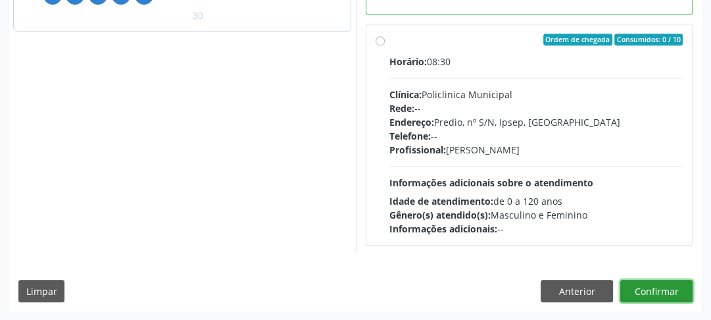
click at [662, 285] on button "Confirmar" at bounding box center [656, 290] width 72 height 22
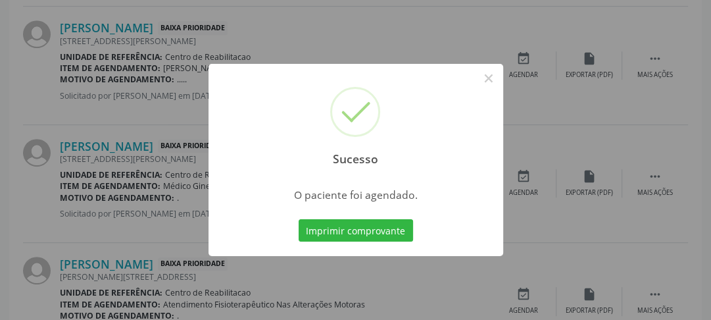
scroll to position [114, 0]
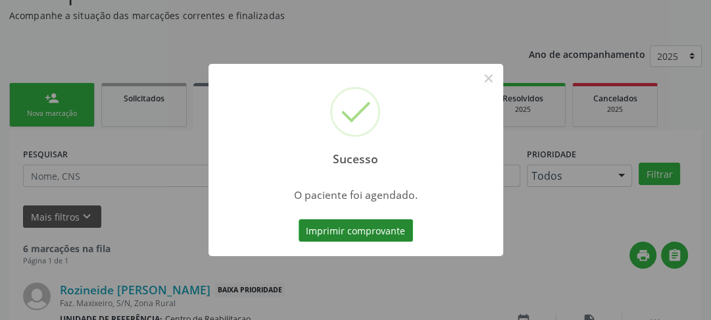
click at [322, 228] on button "Imprimir comprovante" at bounding box center [355, 230] width 114 height 22
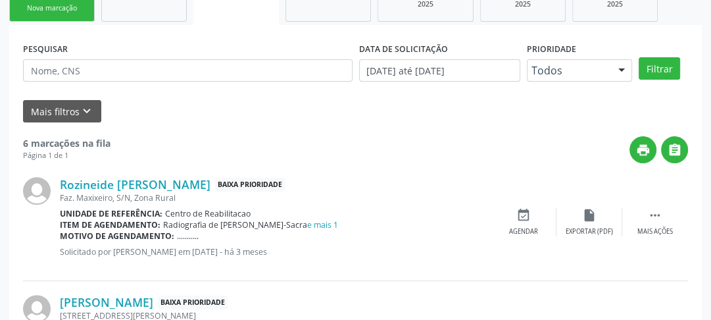
scroll to position [166, 0]
